Goal: Task Accomplishment & Management: Complete application form

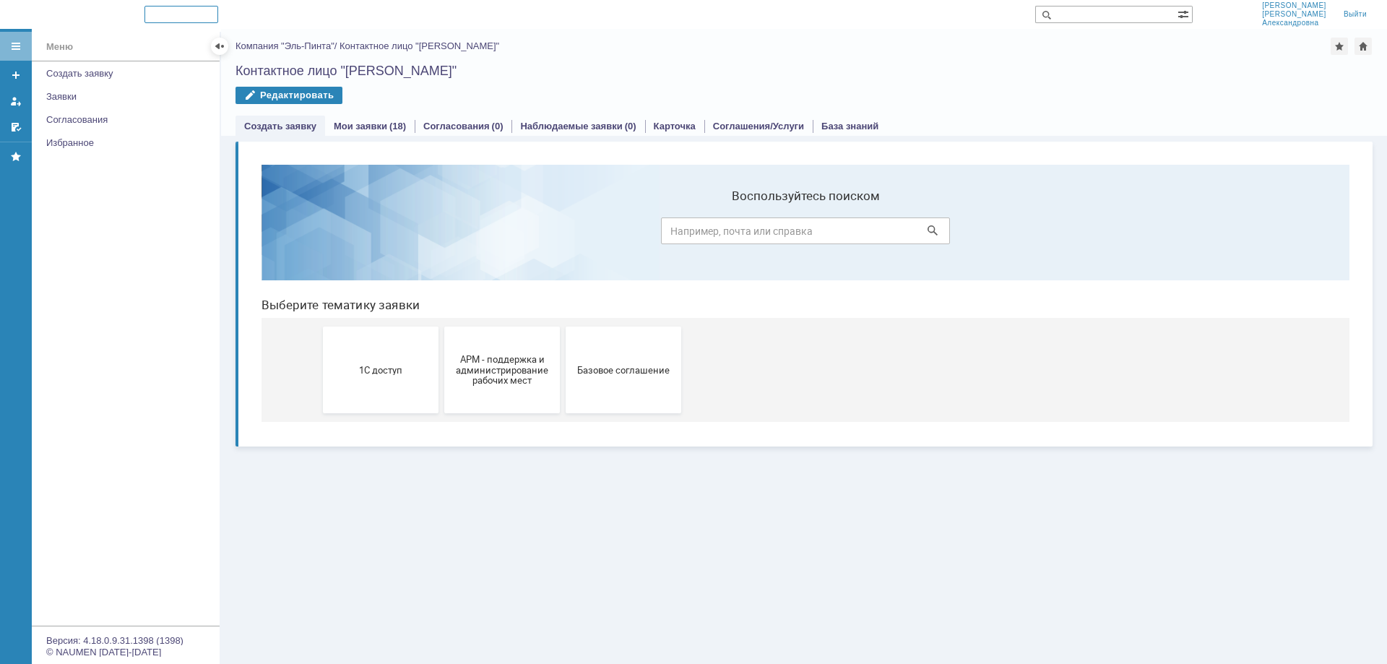
drag, startPoint x: 1295, startPoint y: 0, endPoint x: 1184, endPoint y: 65, distance: 128.2
click at [1184, 65] on div "Контактное лицо "Блохина Мария Александровна"" at bounding box center [803, 71] width 1137 height 14
click at [98, 66] on link "Создать заявку" at bounding box center [128, 73] width 176 height 22
drag, startPoint x: 396, startPoint y: 361, endPoint x: 410, endPoint y: 364, distance: 14.7
click at [397, 361] on button "1С доступ" at bounding box center [381, 369] width 116 height 87
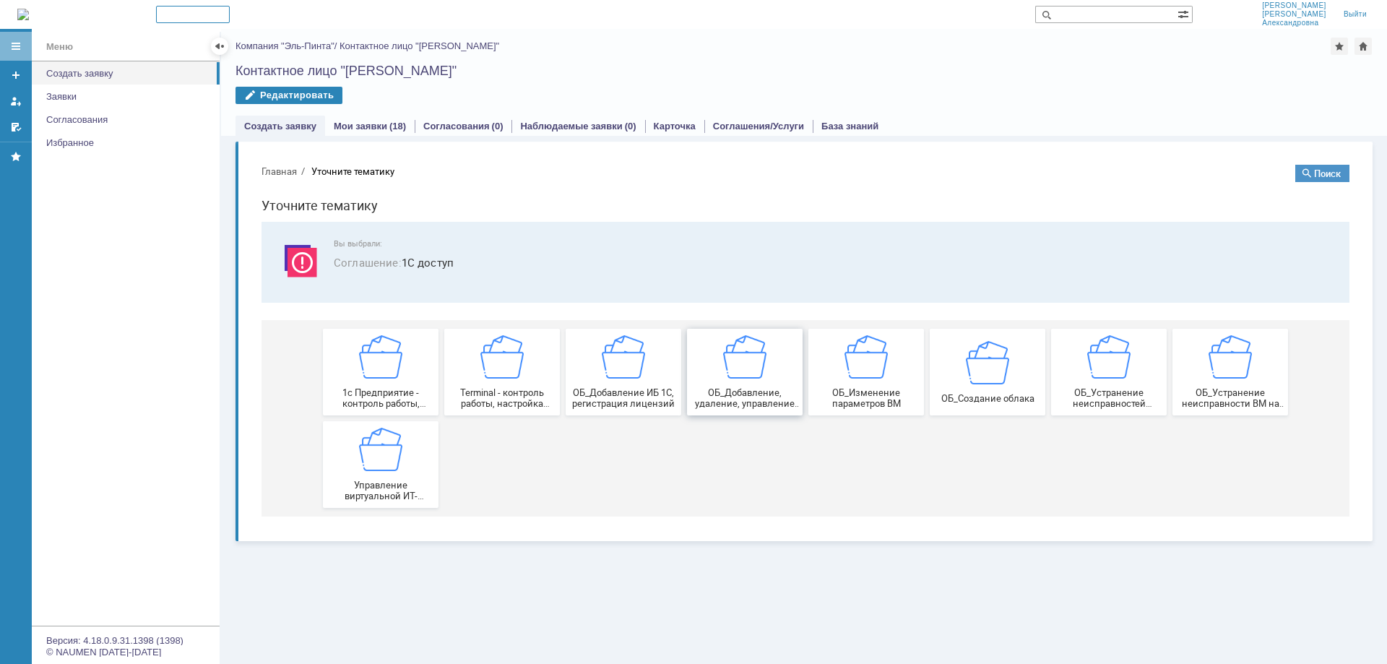
click at [746, 375] on img at bounding box center [744, 356] width 43 height 43
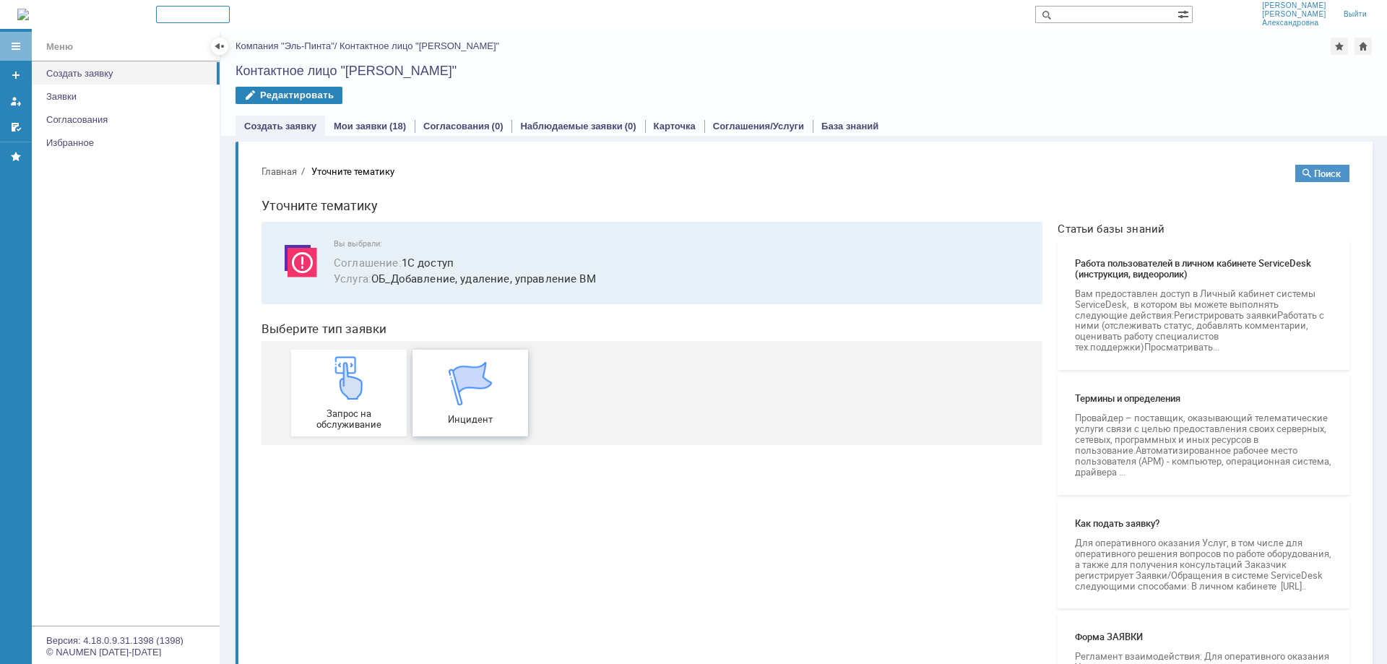
click at [458, 384] on img at bounding box center [469, 383] width 43 height 43
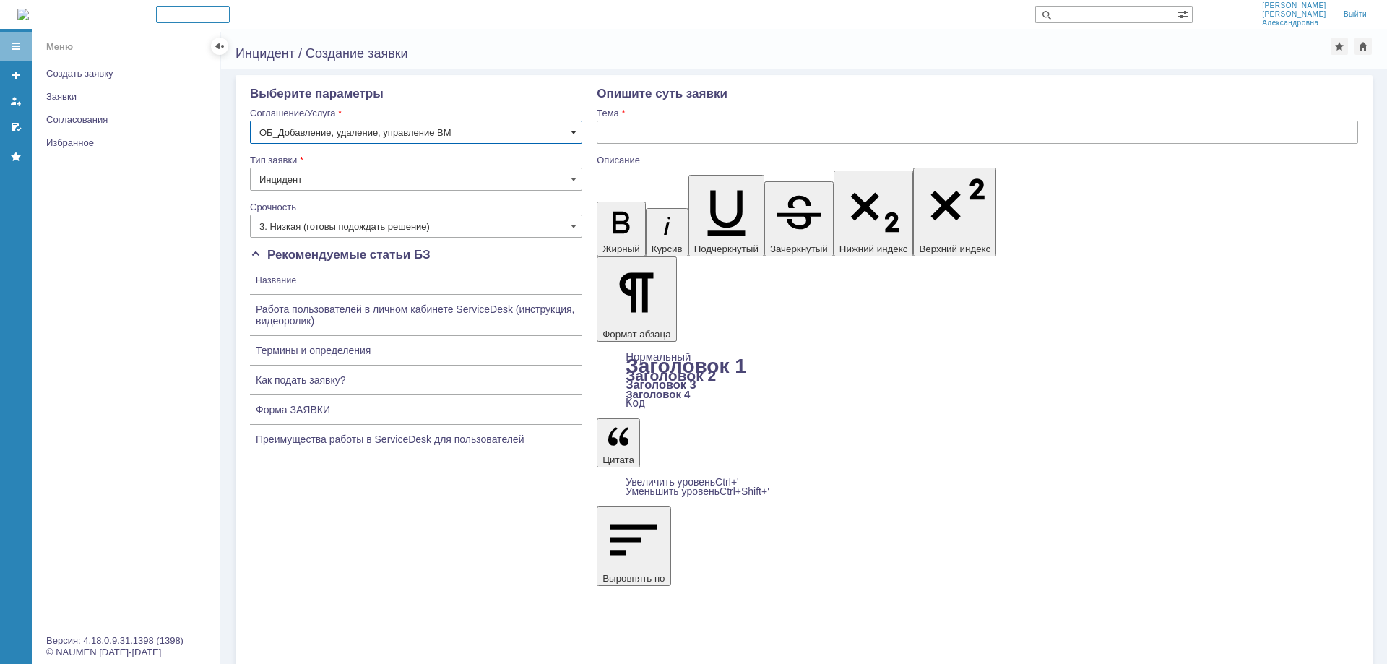
click at [573, 131] on span at bounding box center [574, 132] width 6 height 12
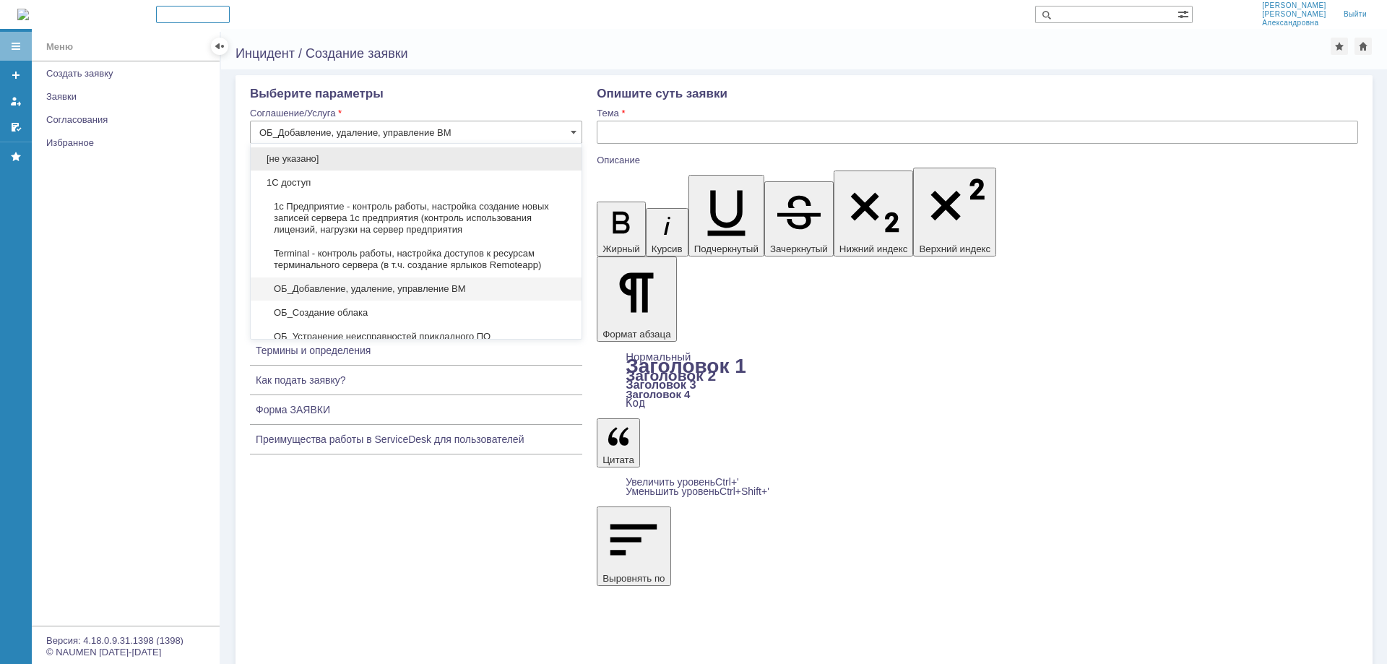
click at [326, 162] on span "[не указано]" at bounding box center [415, 159] width 313 height 12
type input "[не указано]"
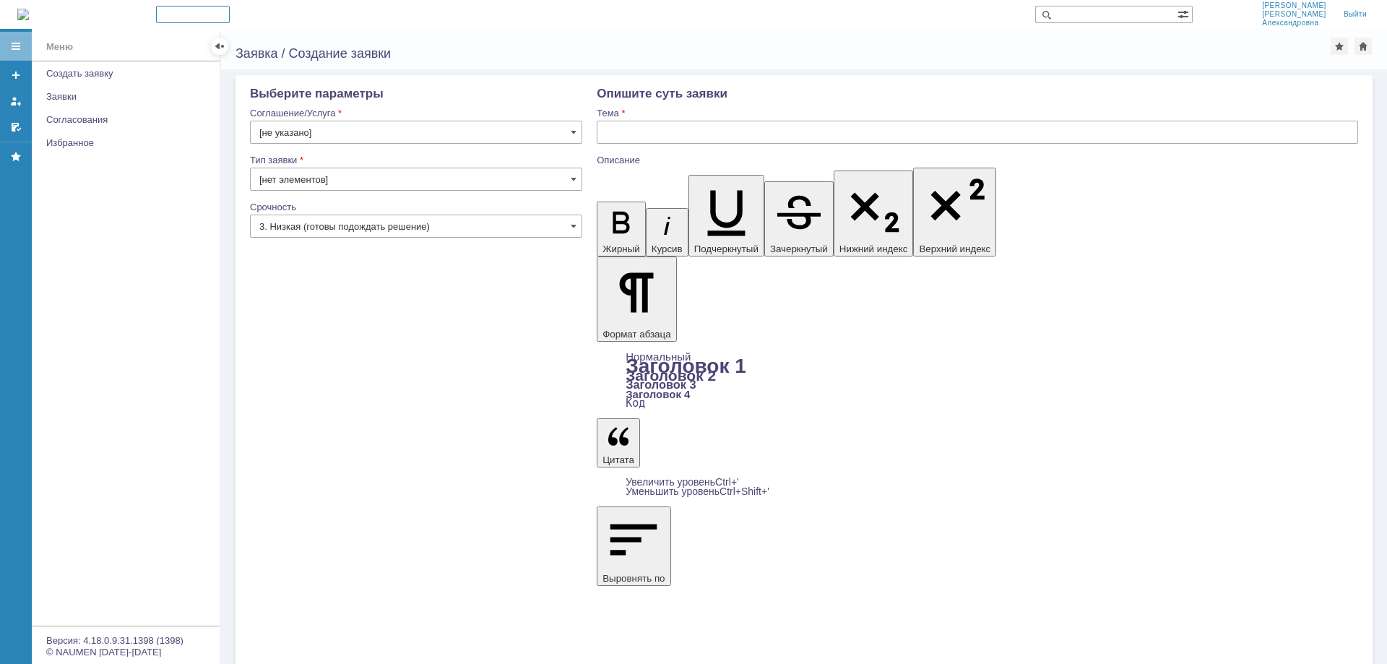
drag, startPoint x: 574, startPoint y: 229, endPoint x: 565, endPoint y: 236, distance: 11.8
click at [573, 230] on span at bounding box center [574, 226] width 6 height 12
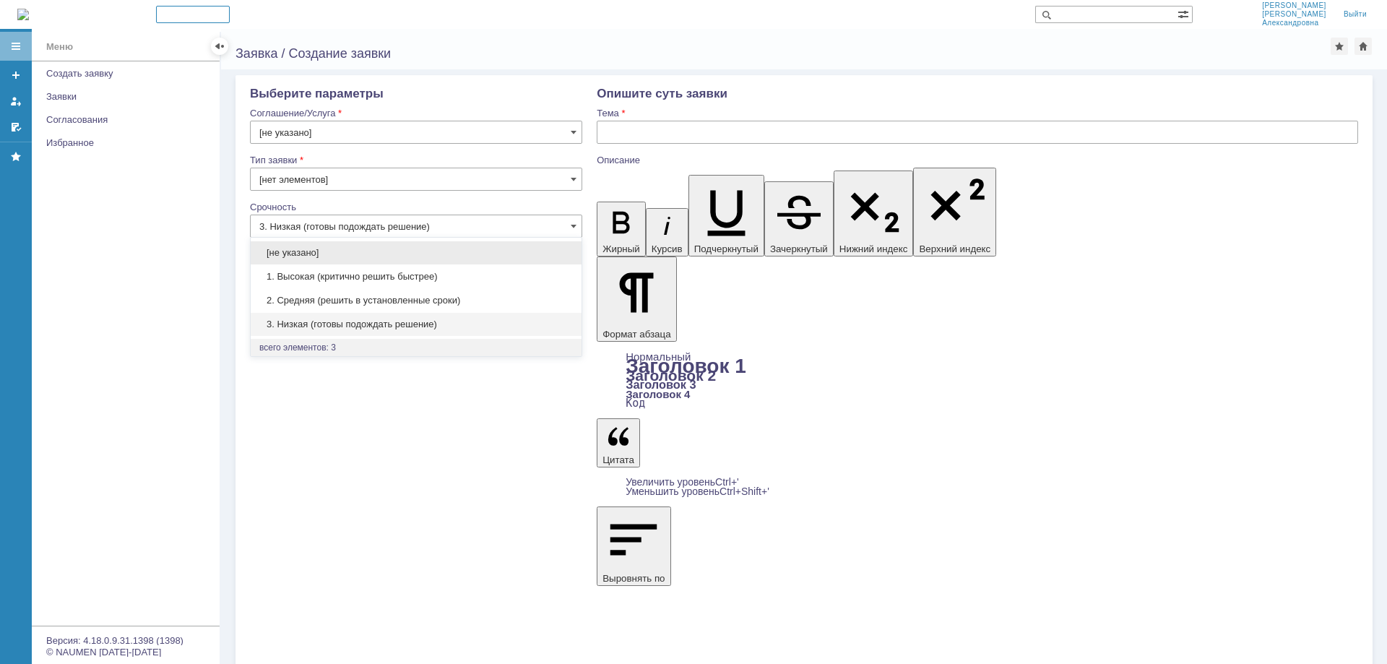
drag, startPoint x: 350, startPoint y: 278, endPoint x: 630, endPoint y: 188, distance: 294.4
click at [357, 274] on span "1. Высокая (критично решить быстрее)" at bounding box center [415, 277] width 313 height 12
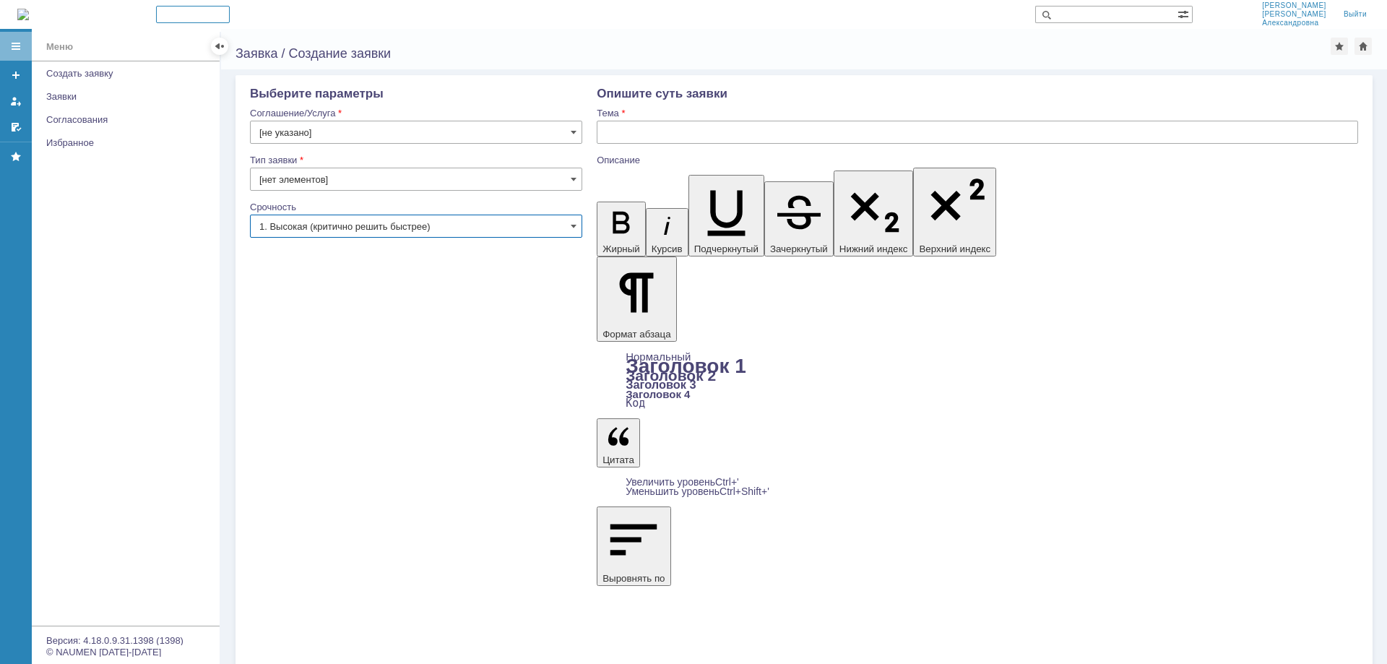
type input "1. Высокая (критично решить быстрее)"
click at [659, 136] on input "text" at bounding box center [977, 132] width 761 height 23
type input "От [PERSON_NAME]"
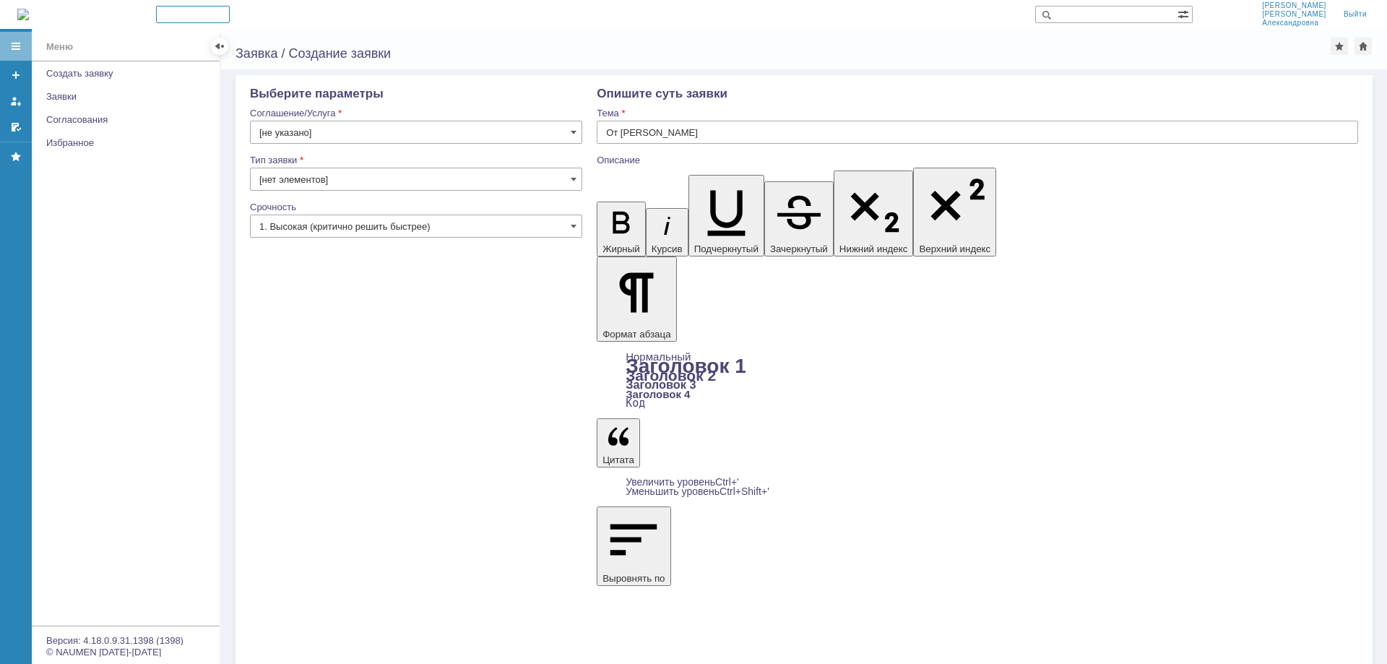
scroll to position [637, 6]
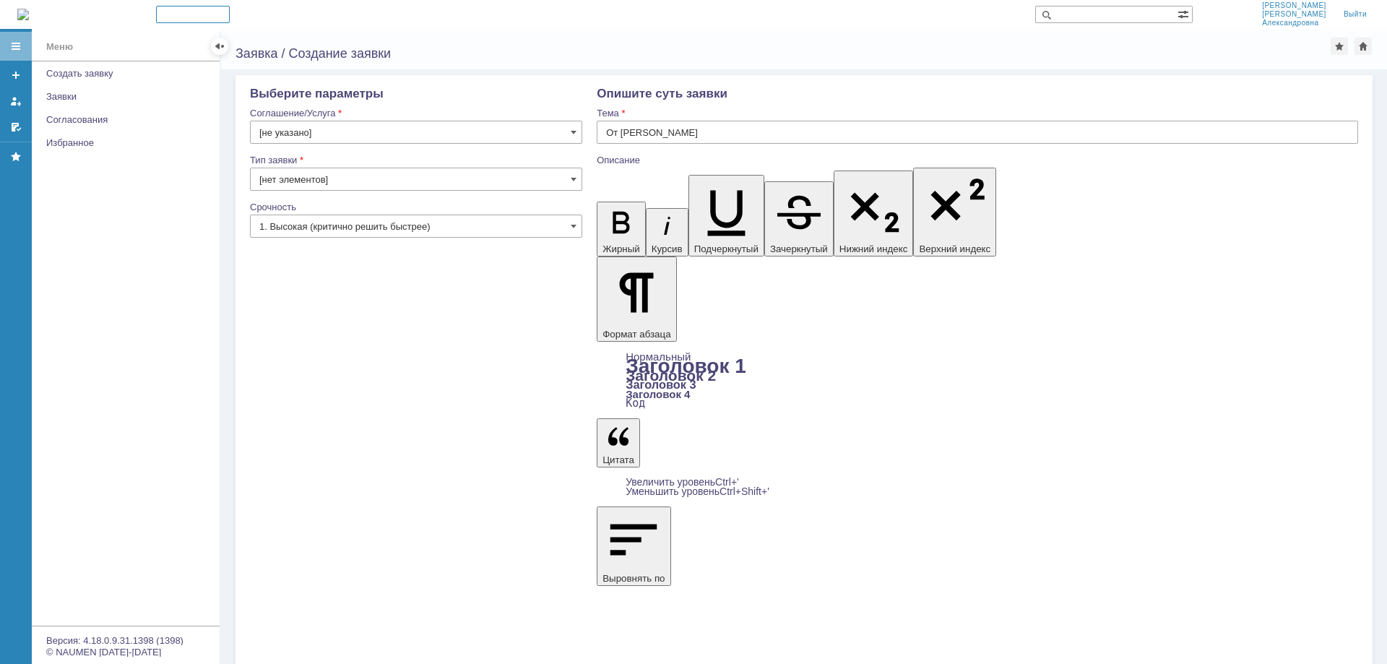
click at [574, 136] on span at bounding box center [574, 132] width 6 height 12
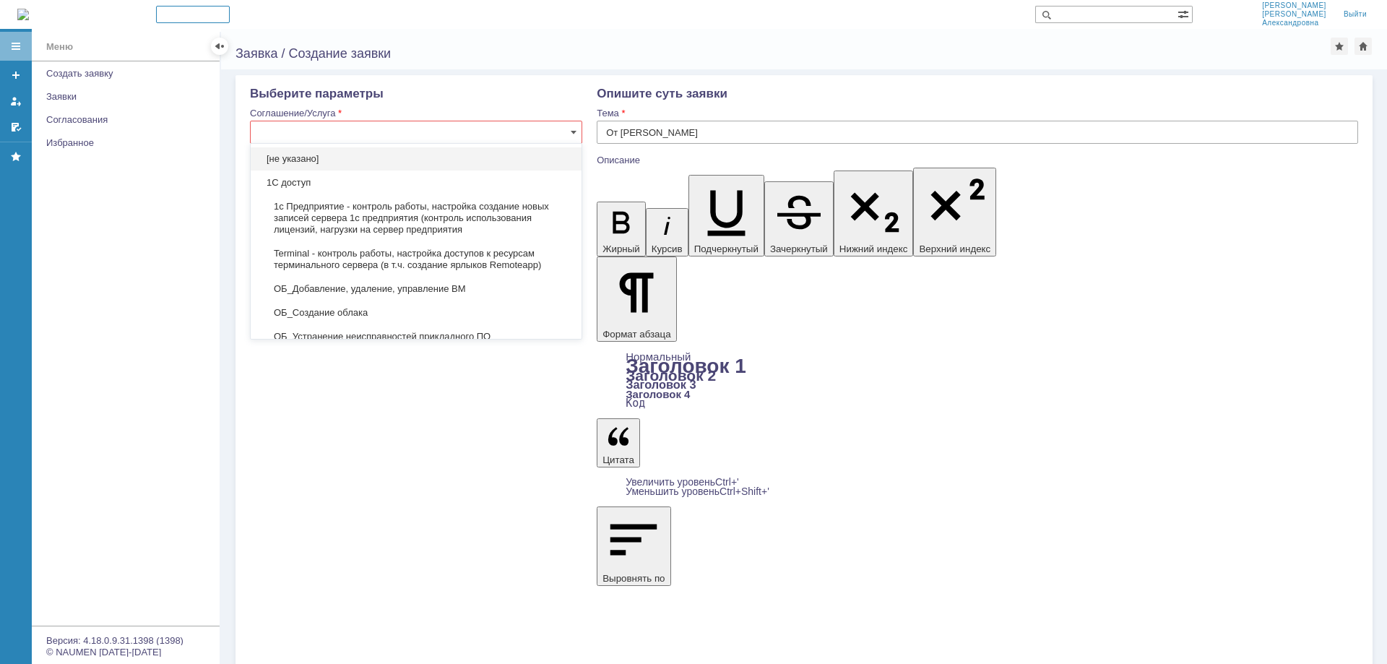
click at [430, 284] on span "ОБ_Добавление, удаление, управление ВМ" at bounding box center [415, 289] width 313 height 12
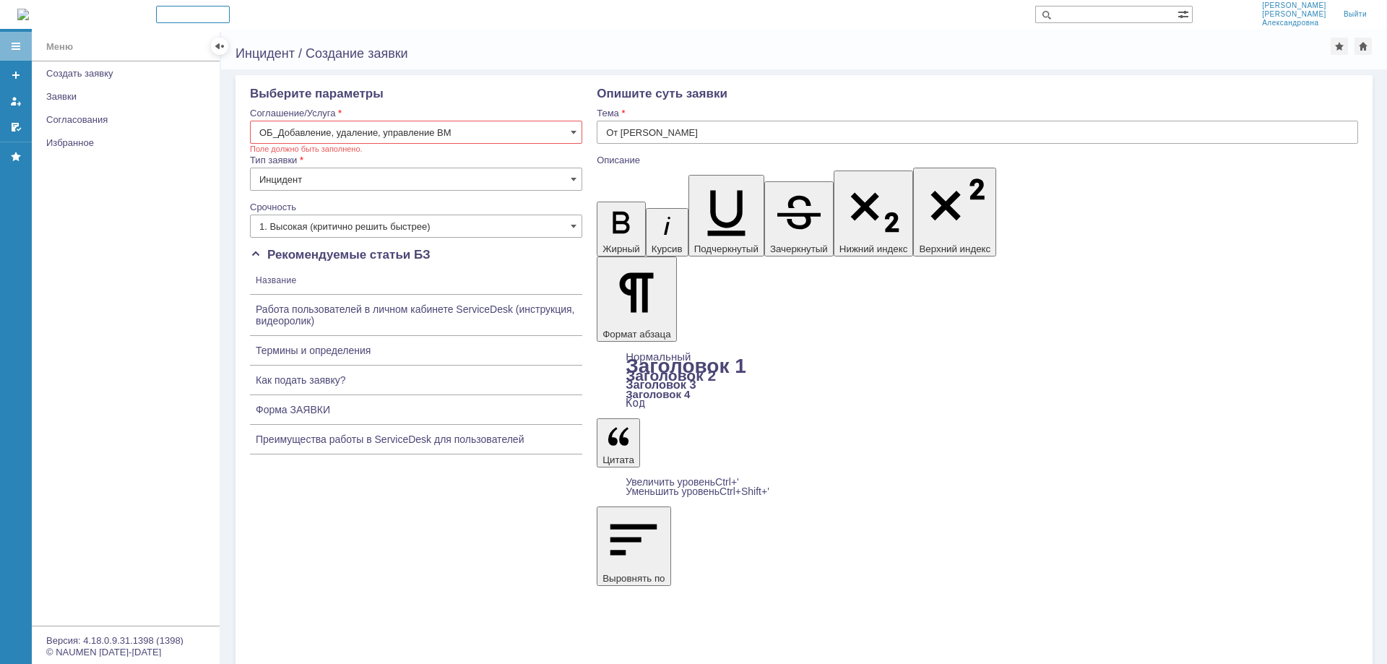
scroll to position [0, 0]
type input "ОБ_Добавление, удаление, управление ВМ"
